Goal: Obtain resource: Download file/media

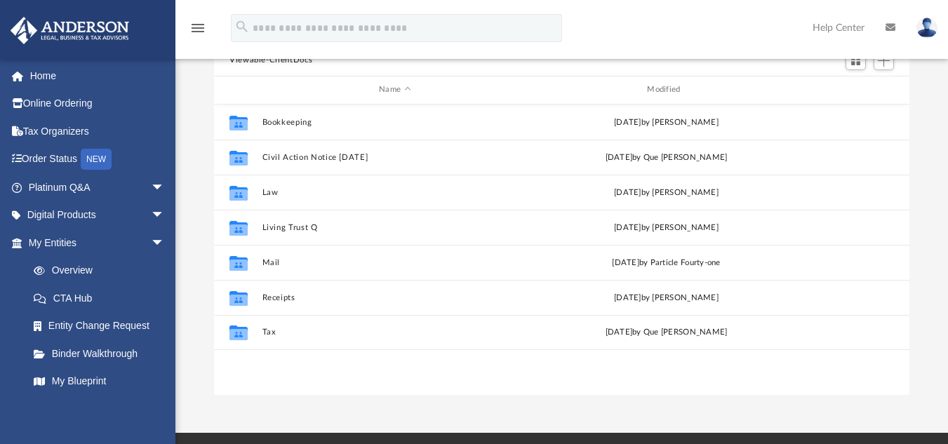
scroll to position [309, 685]
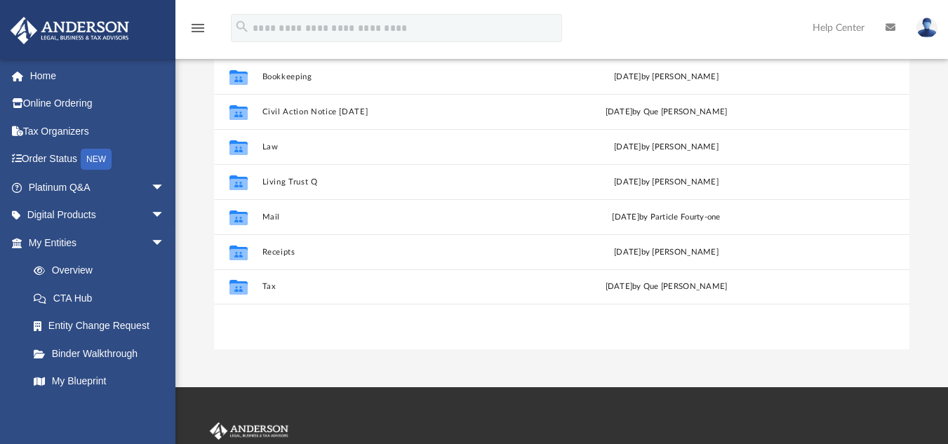
scroll to position [208, 0]
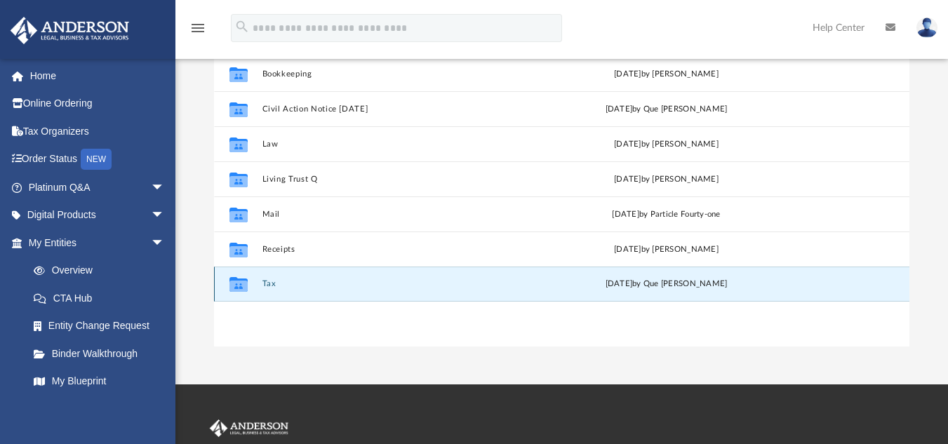
click at [265, 284] on button "Tax" at bounding box center [394, 283] width 265 height 9
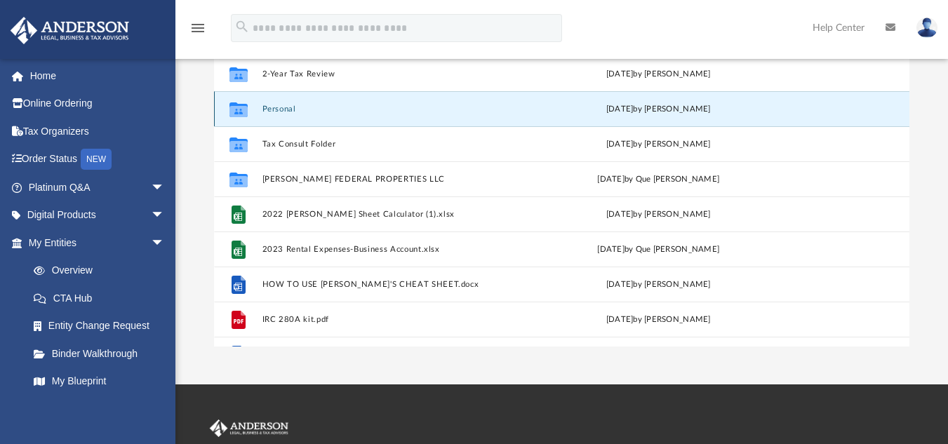
click at [271, 108] on button "Personal" at bounding box center [392, 108] width 260 height 9
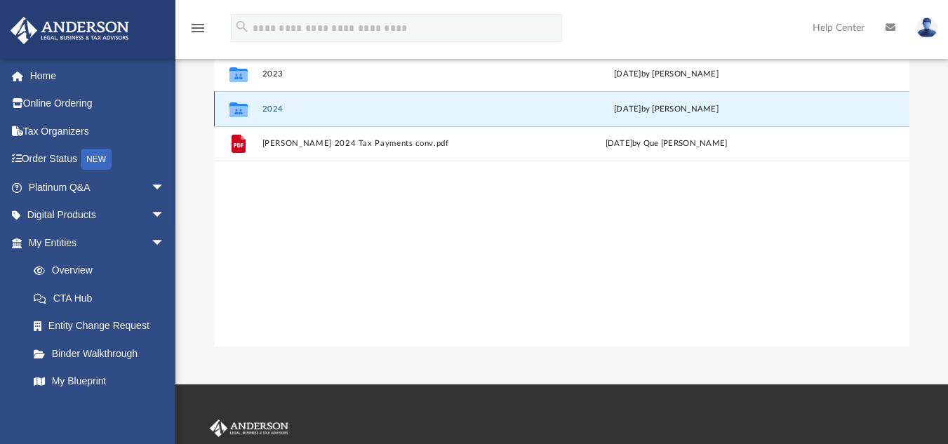
click at [275, 109] on button "2024" at bounding box center [394, 108] width 265 height 9
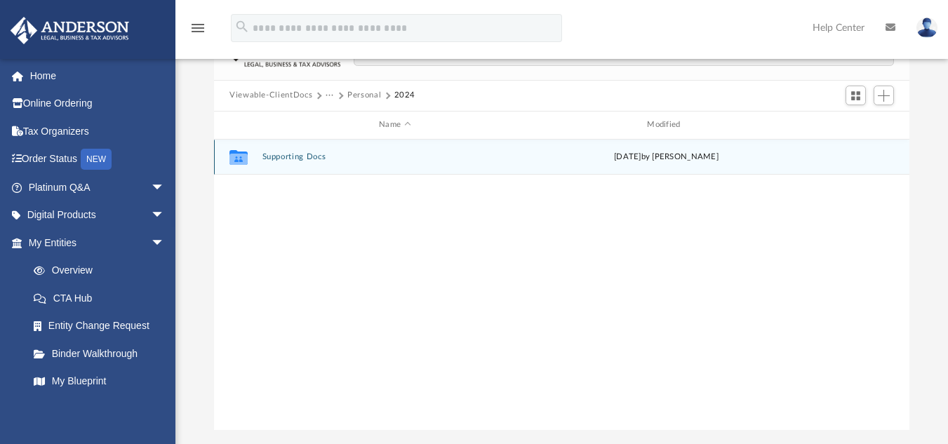
scroll to position [116, 0]
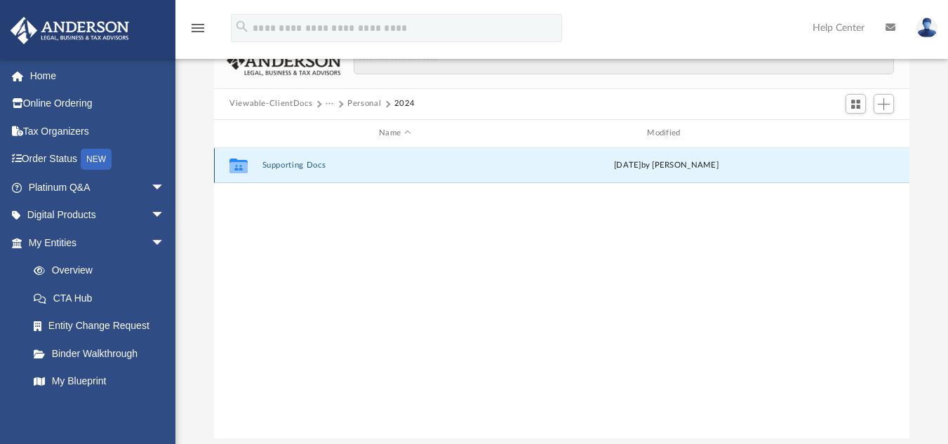
click at [302, 166] on button "Supporting Docs" at bounding box center [394, 165] width 265 height 9
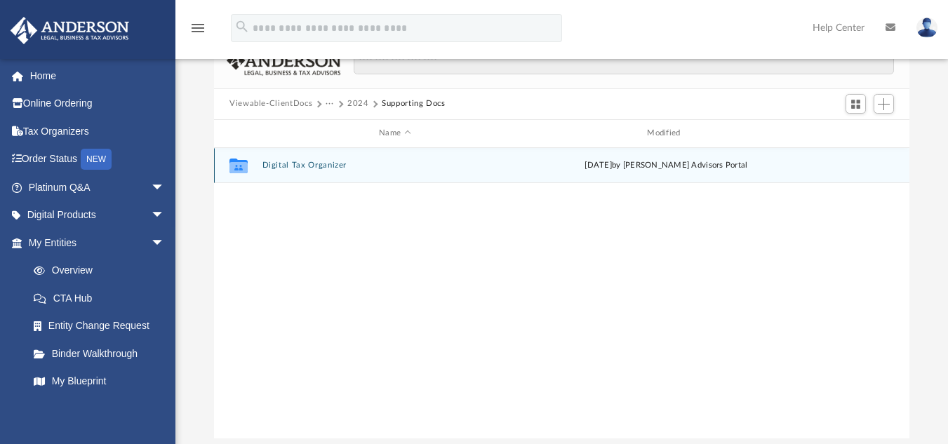
click at [302, 166] on button "Digital Tax Organizer" at bounding box center [394, 165] width 265 height 9
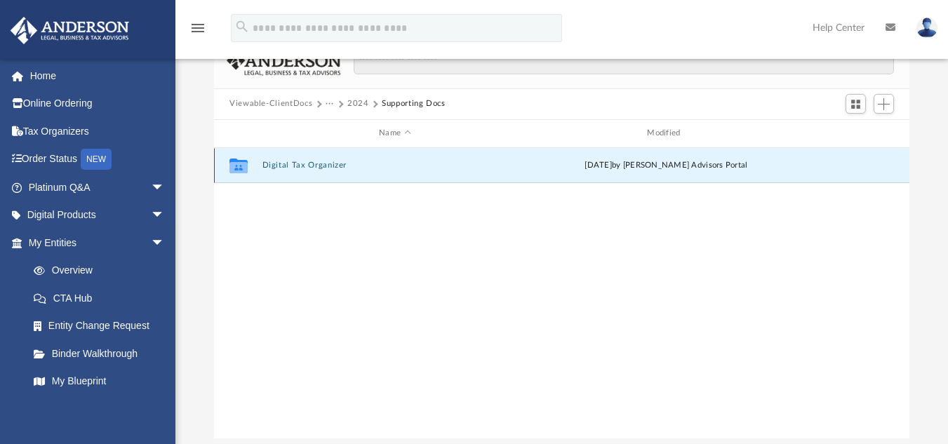
click at [302, 166] on button "Digital Tax Organizer" at bounding box center [394, 165] width 265 height 9
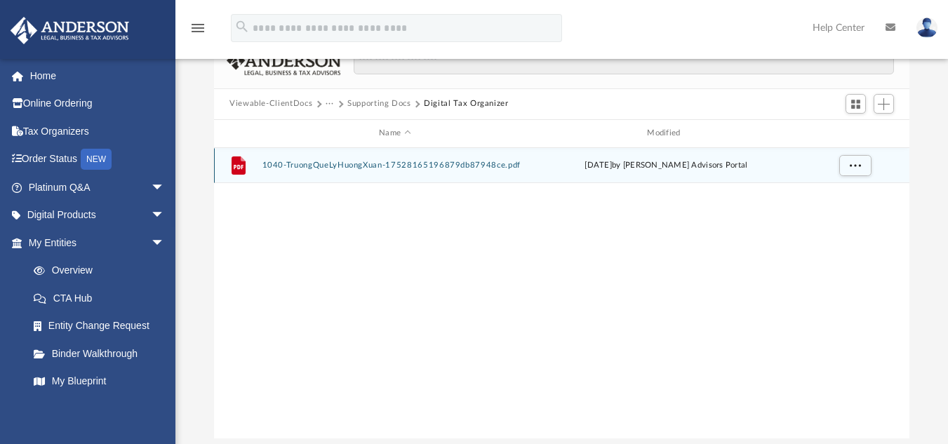
click at [302, 166] on button "1040-TruongQueLyHuongXuan-17528165196879db87948ce.pdf" at bounding box center [394, 165] width 265 height 9
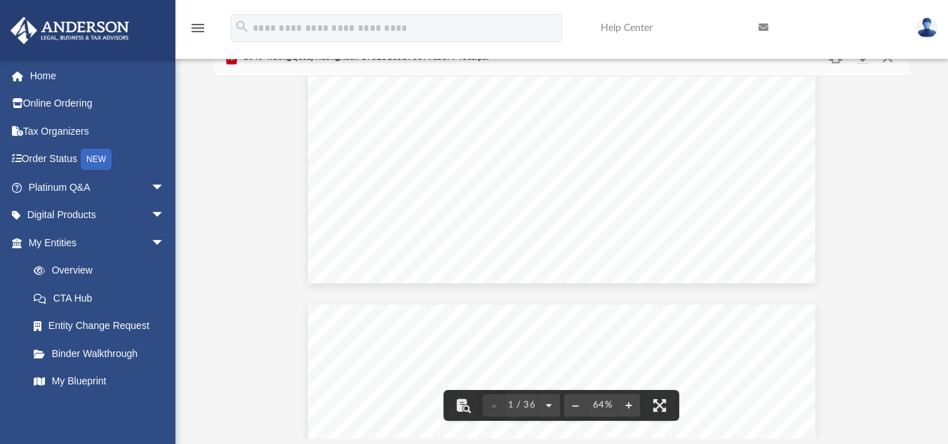
scroll to position [163, 0]
